Goal: Task Accomplishment & Management: Complete application form

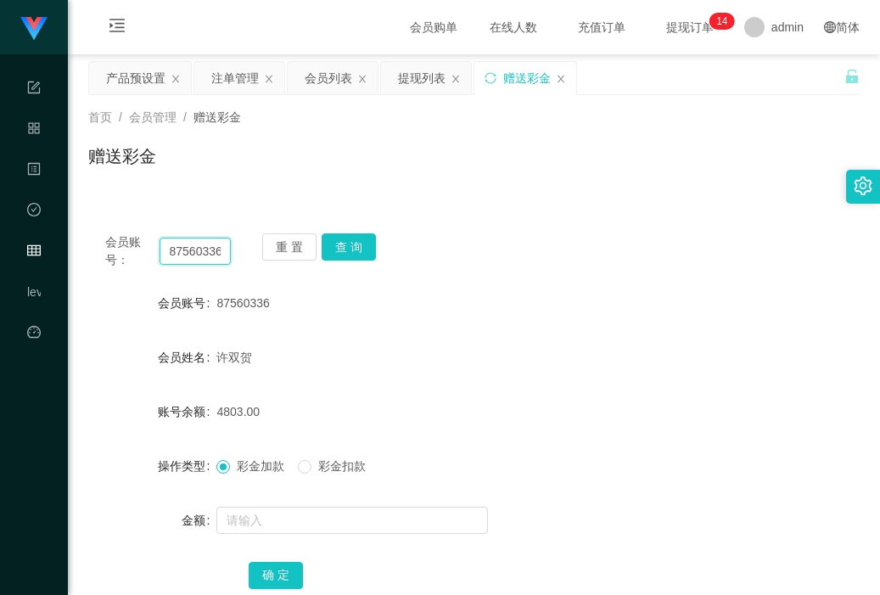
click at [185, 253] on input "87560336" at bounding box center [195, 251] width 72 height 27
paste input "chrisjdchu"
type input "chrisjdchu"
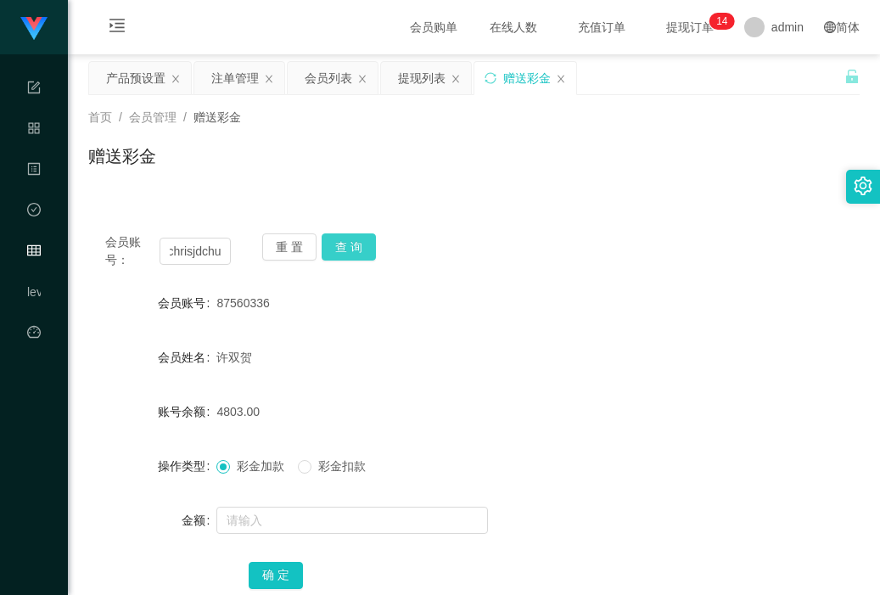
click at [355, 249] on button "查 询" at bounding box center [349, 246] width 54 height 27
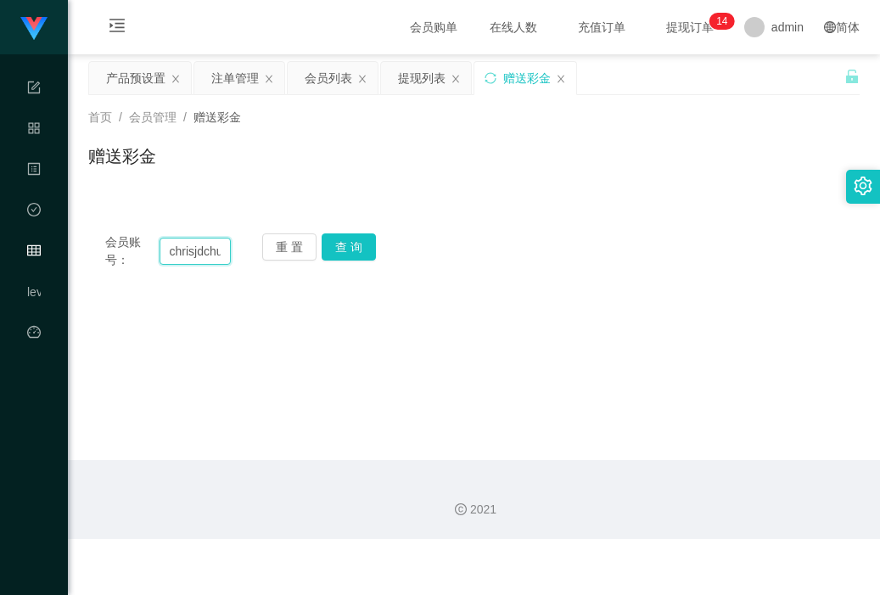
click at [196, 250] on input "chrisjdchu" at bounding box center [195, 251] width 72 height 27
type input "jessqq"
click at [349, 249] on button "查 询" at bounding box center [349, 246] width 54 height 27
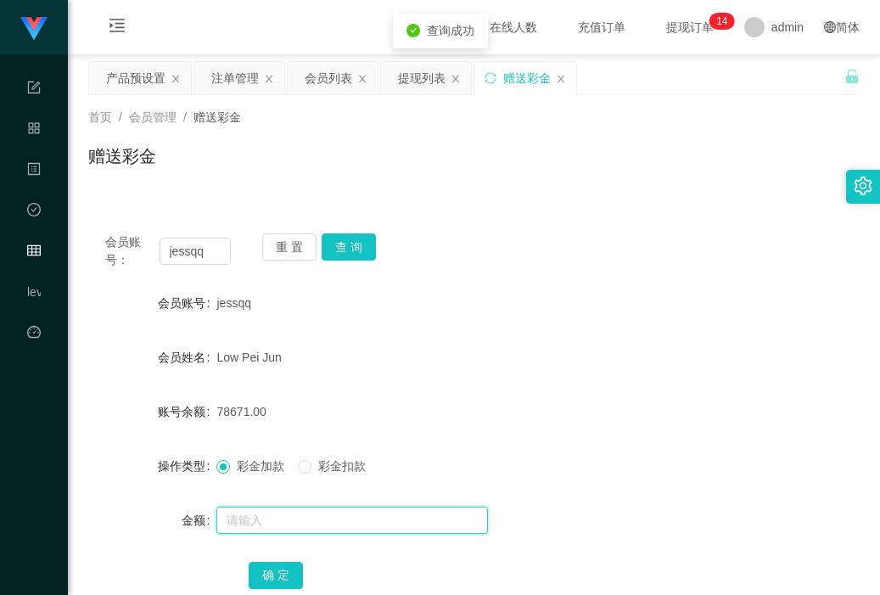
click at [278, 530] on input "text" at bounding box center [351, 519] width 271 height 27
type input "8"
click at [266, 557] on div "确 定" at bounding box center [474, 574] width 450 height 34
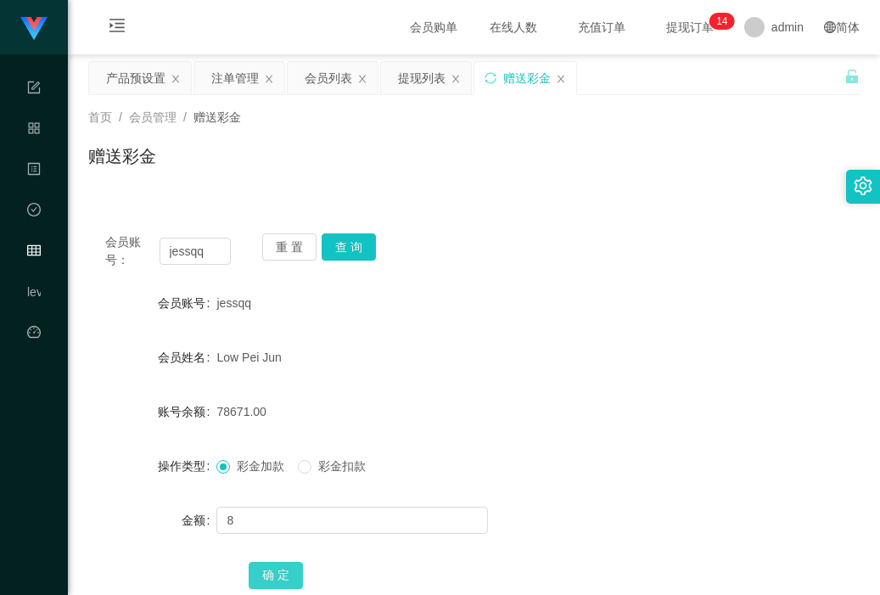
click at [261, 580] on button "确 定" at bounding box center [276, 575] width 54 height 27
